Goal: Task Accomplishment & Management: Manage account settings

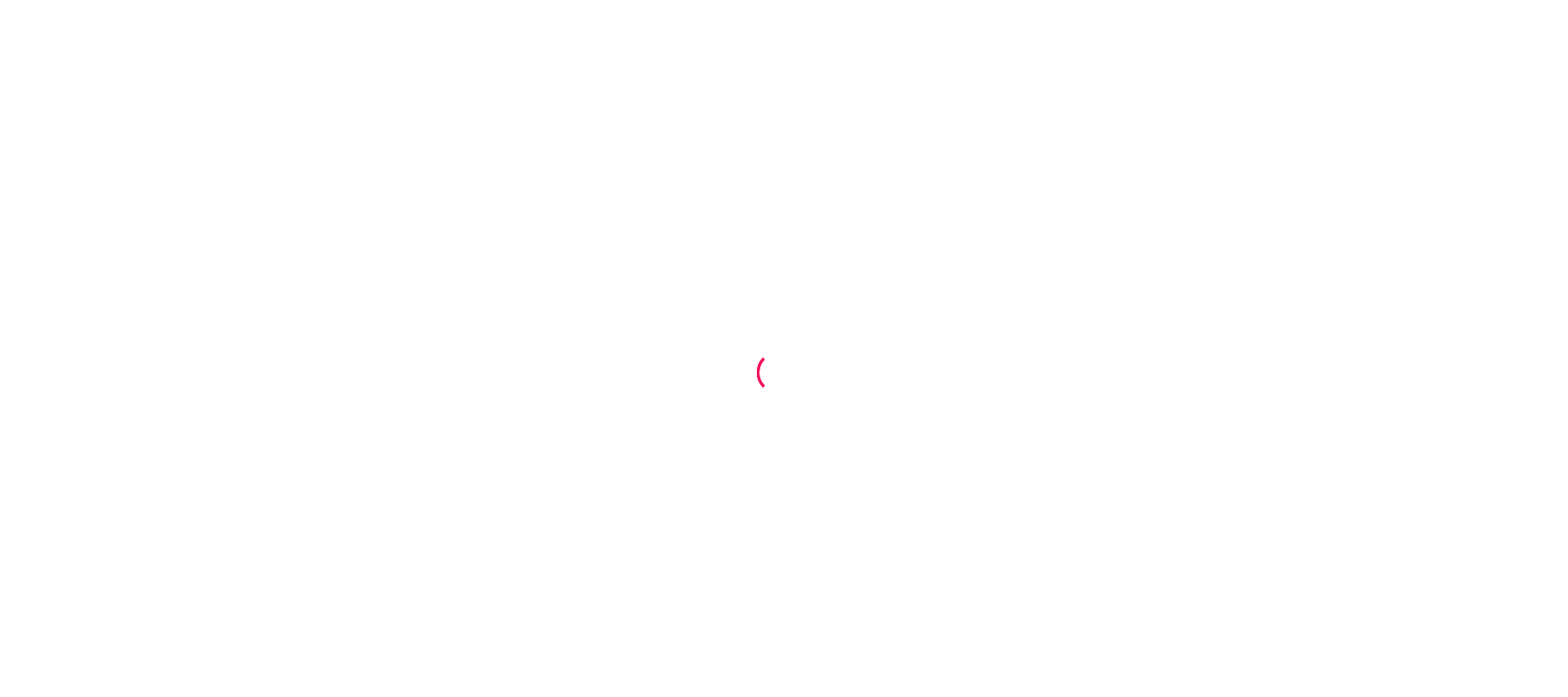
drag, startPoint x: 623, startPoint y: 201, endPoint x: 227, endPoint y: 124, distance: 403.4
click at [621, 201] on div at bounding box center [784, 348] width 1568 height 697
